Goal: Information Seeking & Learning: Compare options

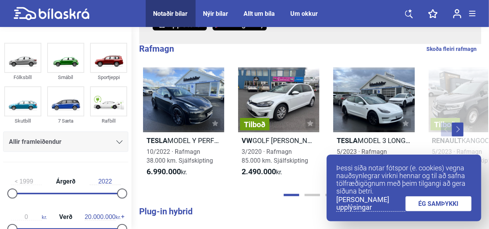
scroll to position [152, 0]
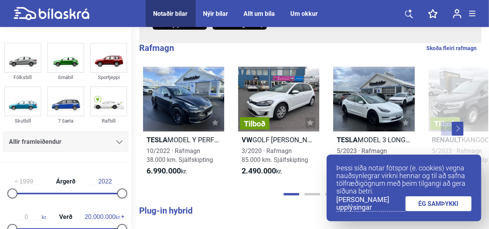
click at [438, 205] on link "ÉG SAMÞYKKI" at bounding box center [438, 204] width 66 height 15
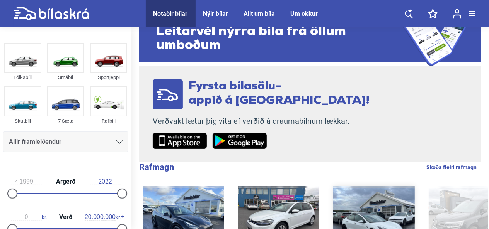
scroll to position [0, 0]
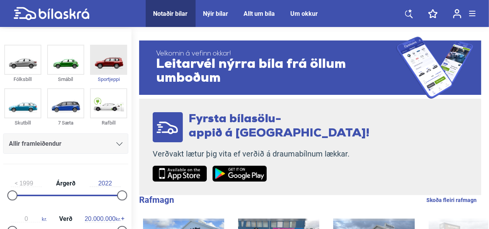
click at [106, 69] on img at bounding box center [109, 60] width 36 height 29
click at [110, 77] on div "Sportjeppi" at bounding box center [108, 79] width 37 height 9
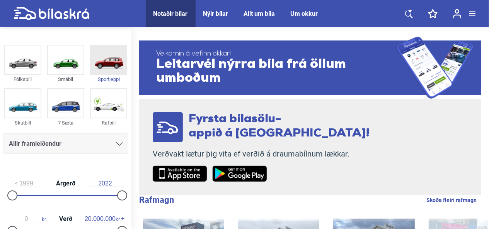
click at [110, 77] on div "Sportjeppi" at bounding box center [108, 79] width 37 height 9
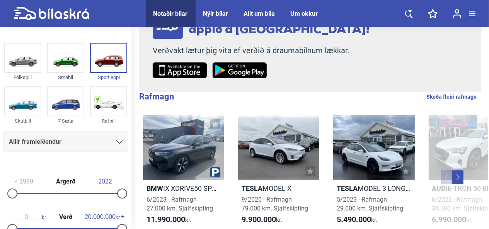
scroll to position [105, 0]
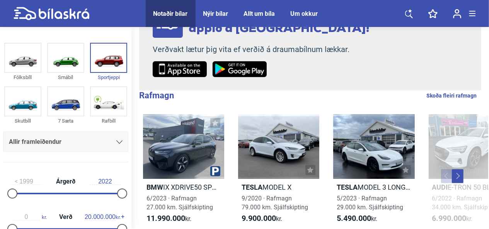
click at [117, 141] on icon at bounding box center [119, 142] width 6 height 3
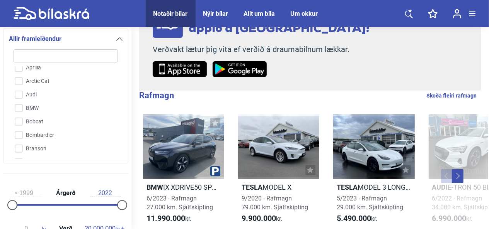
scroll to position [99, 0]
click at [99, 137] on input "Bombardier" at bounding box center [60, 137] width 105 height 14
checkbox input "true"
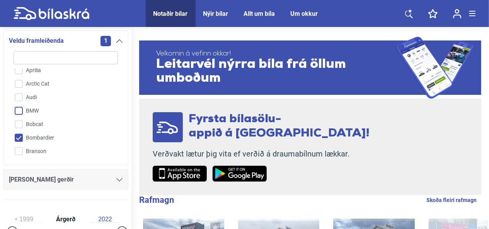
click at [20, 110] on input "BMW" at bounding box center [60, 112] width 105 height 14
checkbox input "true"
click at [17, 137] on input "Bombardier" at bounding box center [60, 139] width 105 height 14
checkbox input "false"
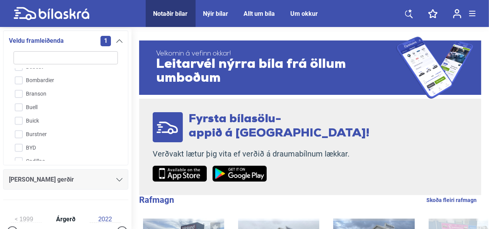
click at [117, 178] on icon at bounding box center [119, 179] width 6 height 3
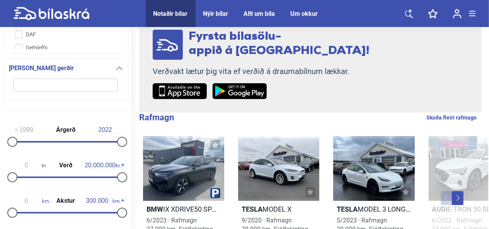
scroll to position [215, 0]
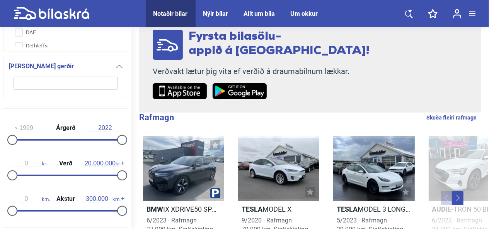
click at [107, 81] on input "search" at bounding box center [66, 83] width 104 height 13
click at [116, 66] on icon at bounding box center [119, 66] width 6 height 3
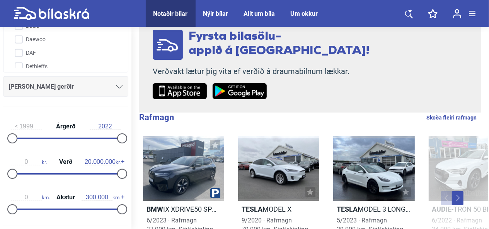
scroll to position [322, 0]
